Goal: Information Seeking & Learning: Learn about a topic

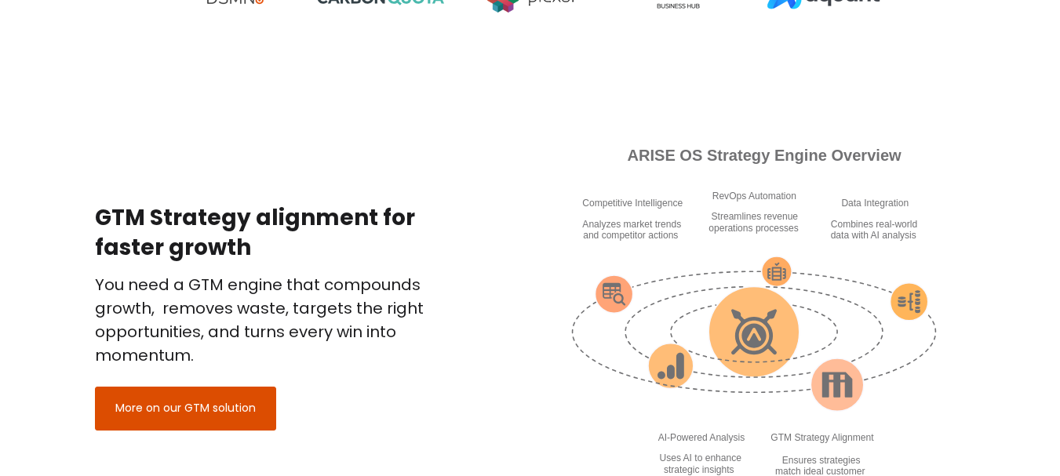
scroll to position [1464, 0]
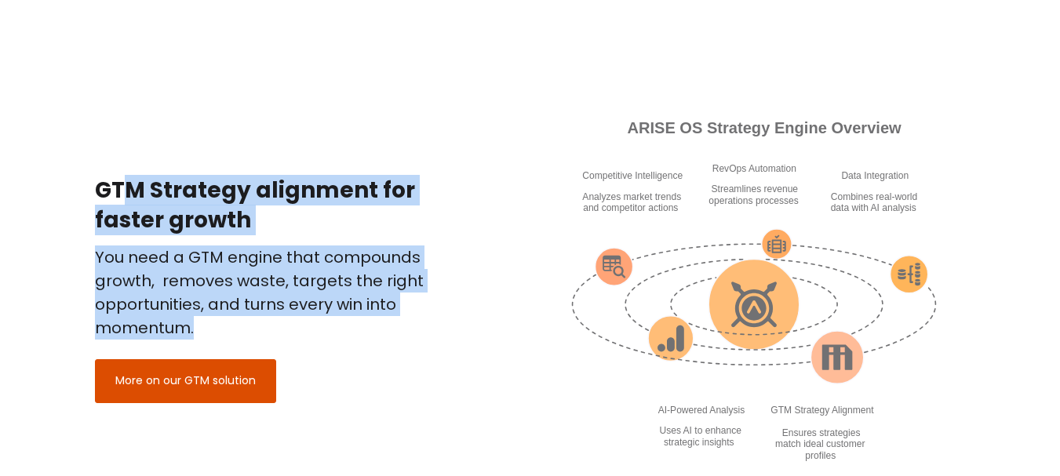
drag, startPoint x: 100, startPoint y: 187, endPoint x: 277, endPoint y: 337, distance: 231.5
click at [277, 337] on div "GTM Strategy alignment for faster growth You need a GTM engine that compounds g…" at bounding box center [269, 289] width 349 height 227
copy div "GTM Strategy alignment for faster growth You need a GTM engine that compounds g…"
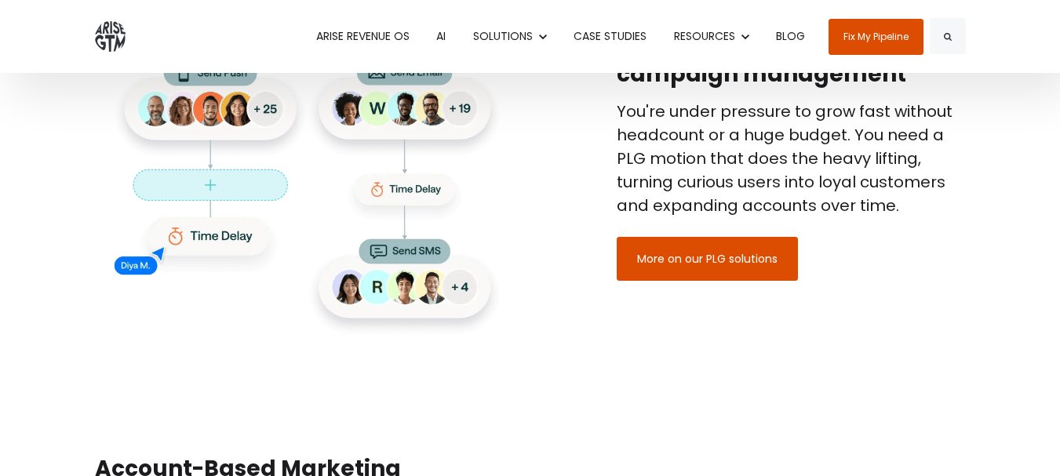
scroll to position [1983, 0]
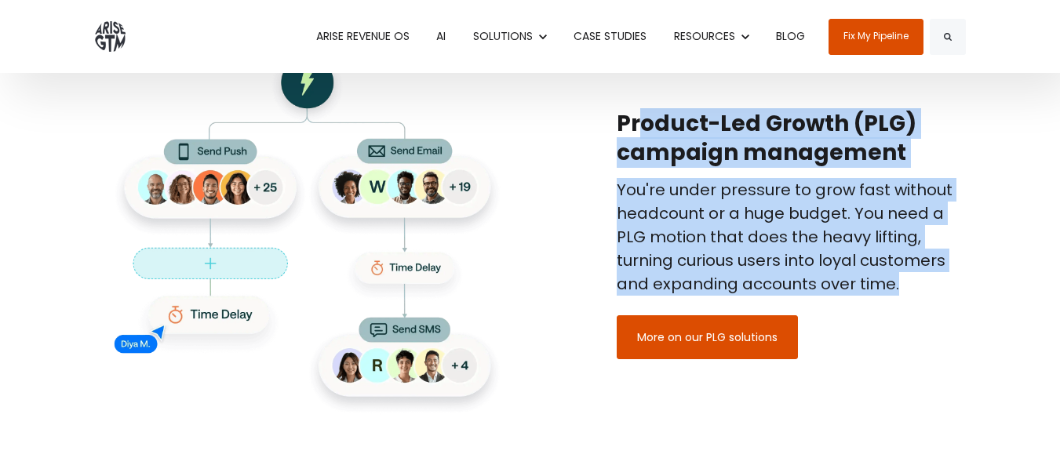
drag, startPoint x: 620, startPoint y: 115, endPoint x: 912, endPoint y: 289, distance: 339.4
click at [912, 289] on div "Product-Led Growth (PLG) campaign management You're under pressure to grow fast…" at bounding box center [791, 234] width 349 height 251
copy div "Product-Led Growth (PLG) campaign management You're under pressure to grow fast…"
click at [807, 133] on h2 "Product-Led Growth (PLG) campaign management" at bounding box center [791, 139] width 349 height 60
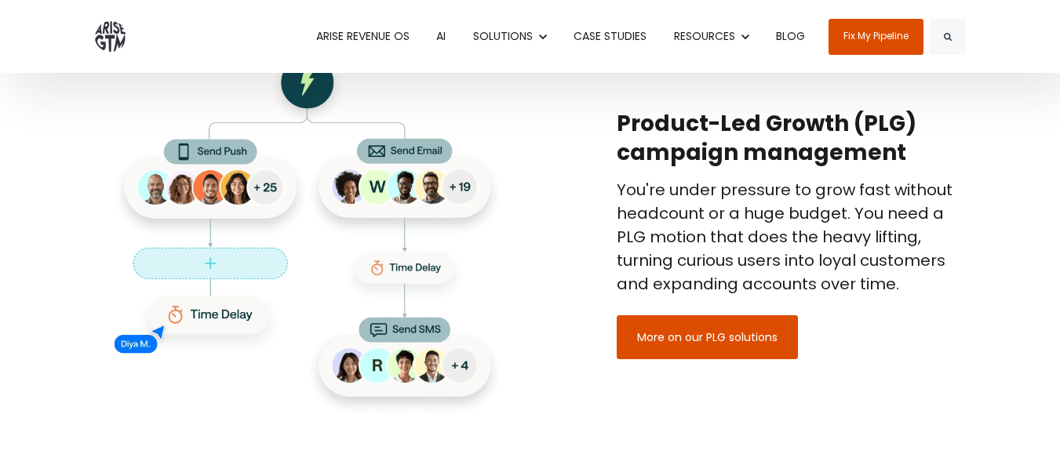
drag, startPoint x: 620, startPoint y: 119, endPoint x: 909, endPoint y: 142, distance: 290.3
click at [909, 142] on h2 "Product-Led Growth (PLG) campaign management" at bounding box center [791, 139] width 349 height 60
copy h2 "Product-Led Growth (PLG) campaign management"
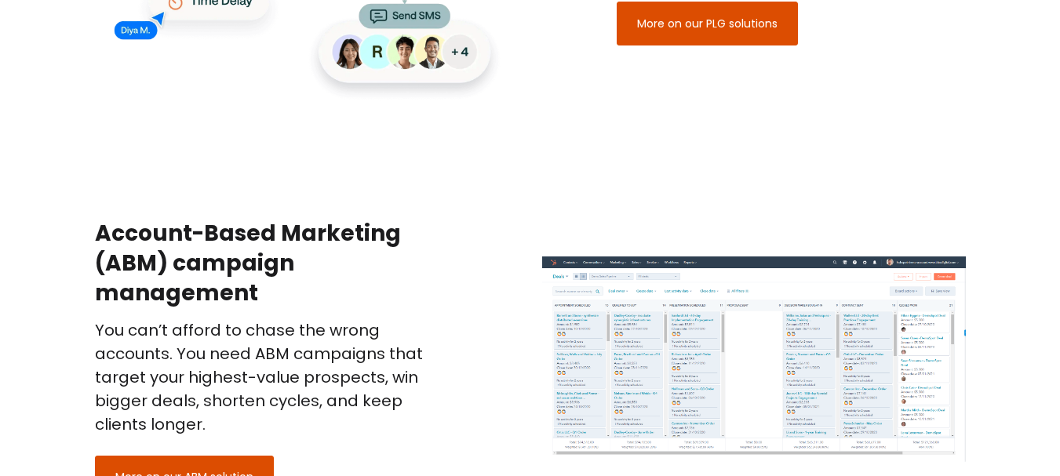
scroll to position [2375, 0]
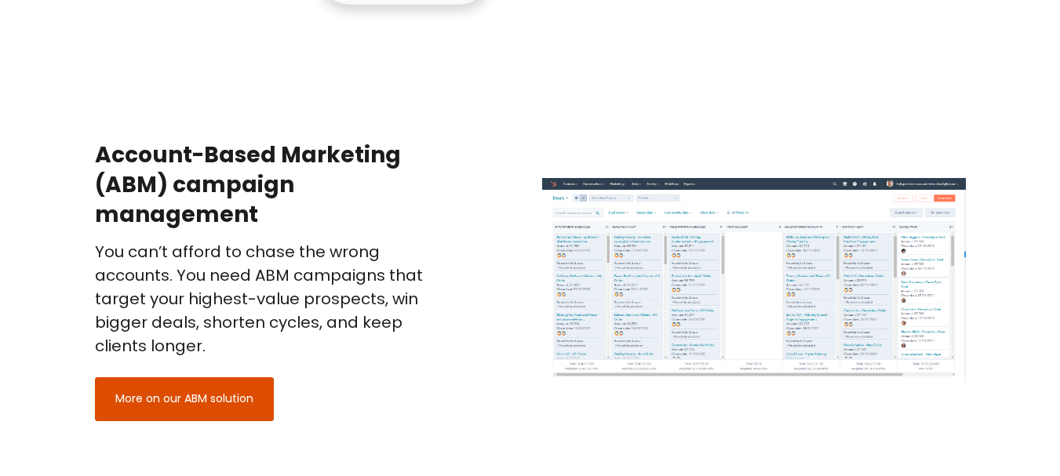
drag, startPoint x: 97, startPoint y: 151, endPoint x: 315, endPoint y: 220, distance: 228.7
click at [315, 220] on h2 "Account-Based Marketing (ABM) campaign management" at bounding box center [269, 184] width 349 height 89
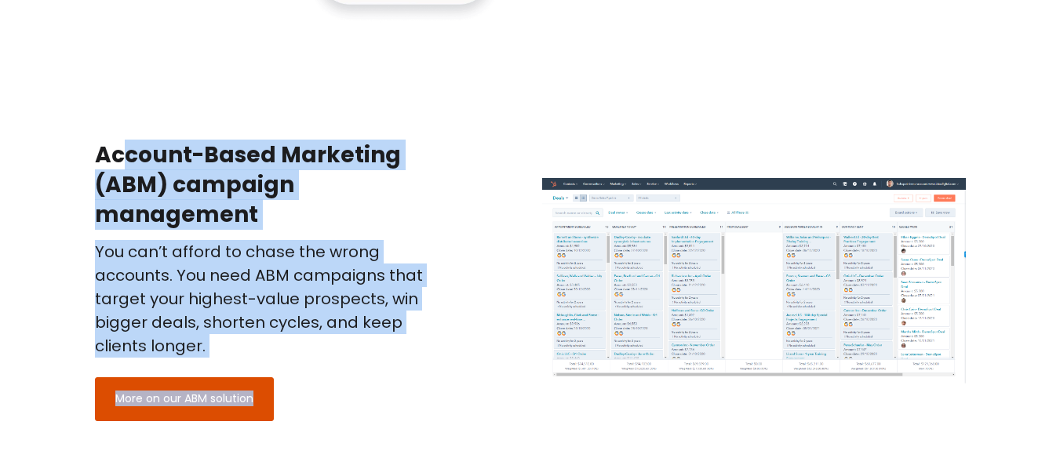
drag, startPoint x: 100, startPoint y: 154, endPoint x: 324, endPoint y: 366, distance: 308.5
click at [324, 366] on div "Account-Based Marketing (ABM) campaign management You can’t afford to chase the…" at bounding box center [269, 280] width 349 height 280
copy div "Account-Based Marketing (ABM) campaign management You can’t afford to chase the…"
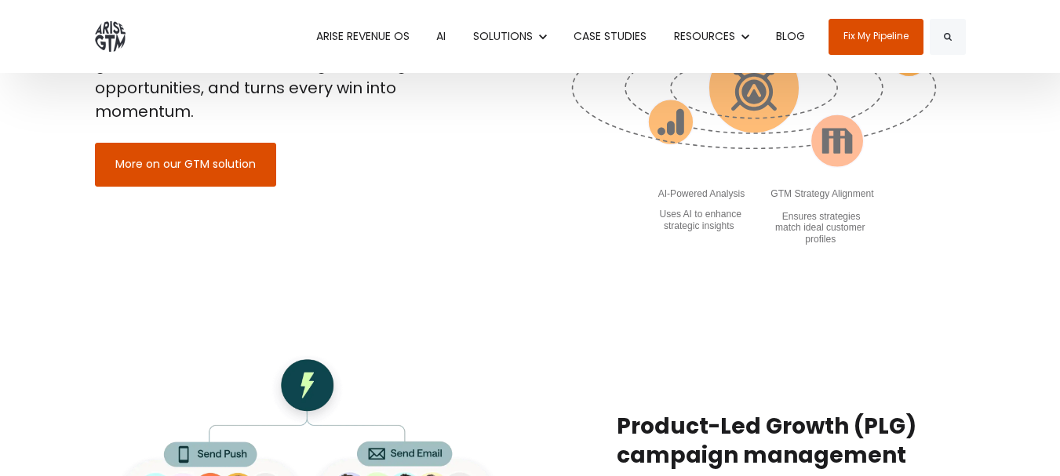
scroll to position [0, 0]
